Goal: Navigation & Orientation: Find specific page/section

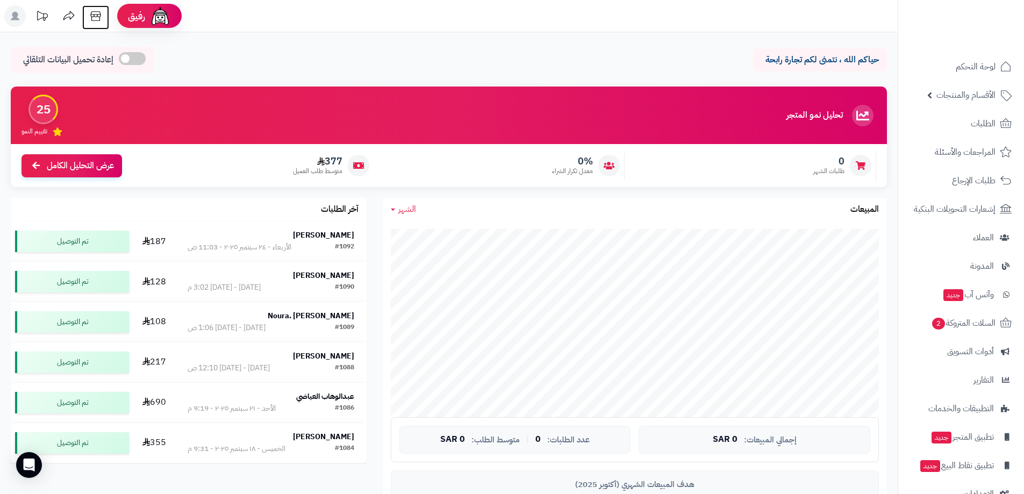
click at [96, 18] on icon at bounding box center [96, 16] width 22 height 22
click at [974, 65] on span "لوحة التحكم" at bounding box center [976, 66] width 39 height 15
click at [961, 69] on span "لوحة التحكم" at bounding box center [976, 66] width 39 height 15
